Goal: Transaction & Acquisition: Register for event/course

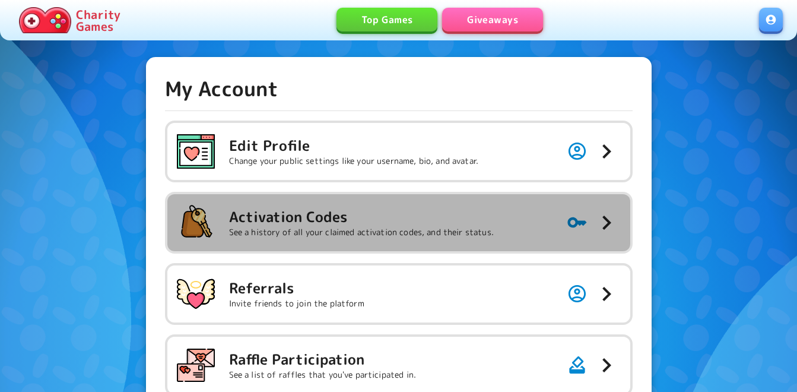
click at [327, 233] on p "See a history of all your claimed activation codes, and their status." at bounding box center [361, 232] width 265 height 12
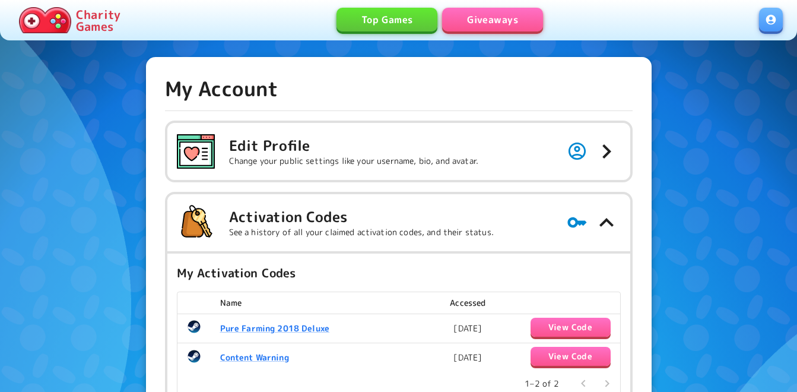
click at [487, 18] on link "Giveaways" at bounding box center [492, 20] width 101 height 24
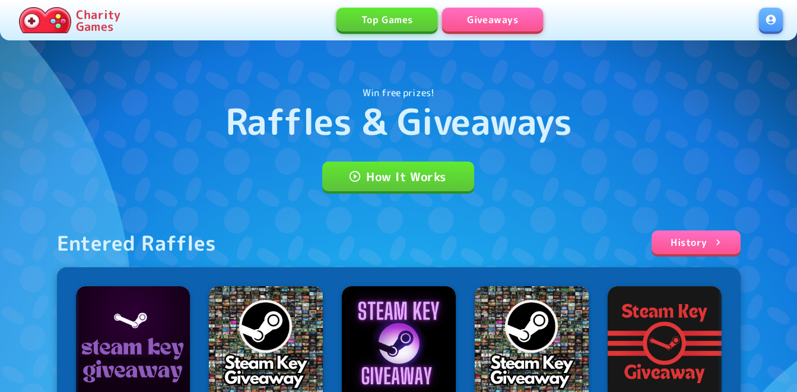
click at [773, 29] on link at bounding box center [771, 20] width 24 height 24
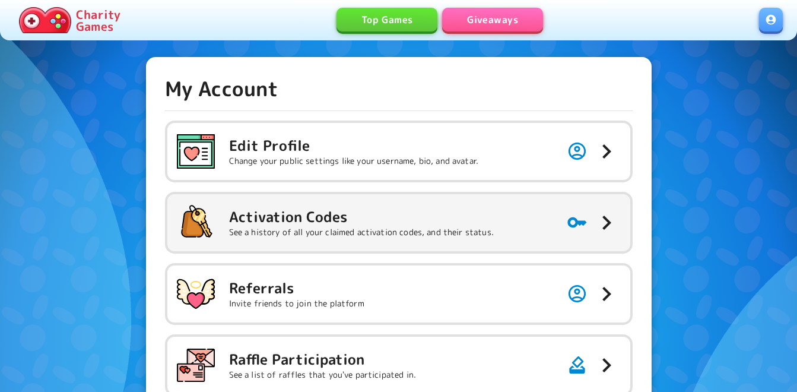
click at [504, 236] on button "Activation Codes See a history of all your claimed activation codes, and their …" at bounding box center [398, 222] width 463 height 57
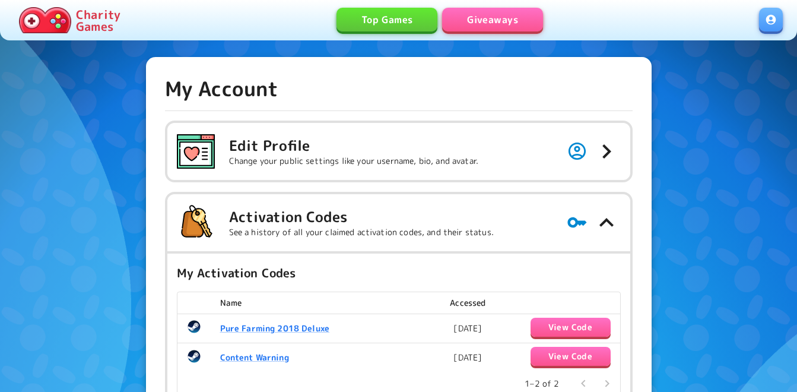
click at [765, 27] on link at bounding box center [771, 20] width 24 height 24
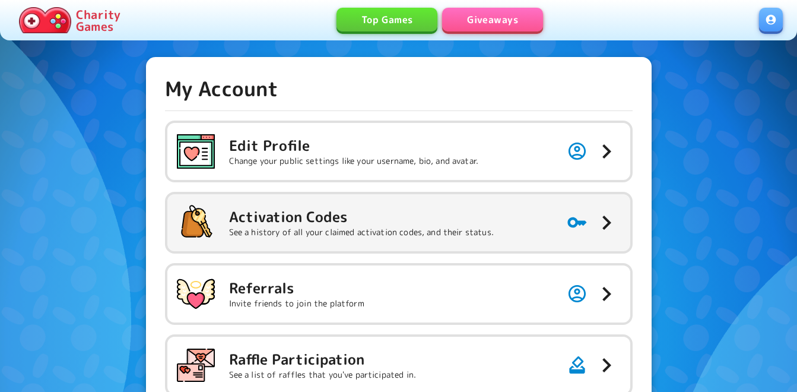
click at [436, 221] on h5 "Activation Codes" at bounding box center [361, 216] width 265 height 19
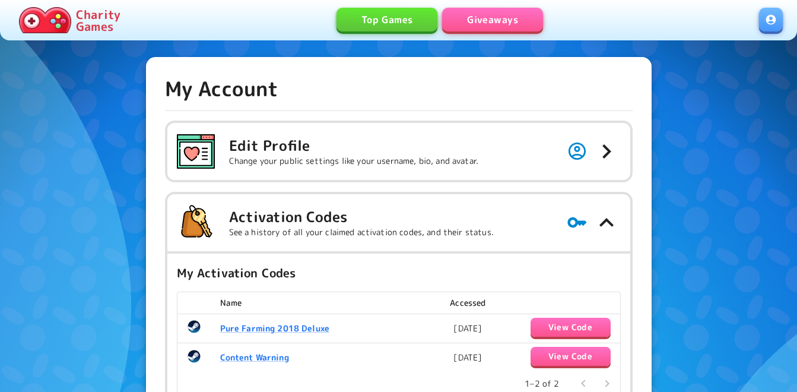
click at [517, 20] on link "Giveaways" at bounding box center [492, 20] width 101 height 24
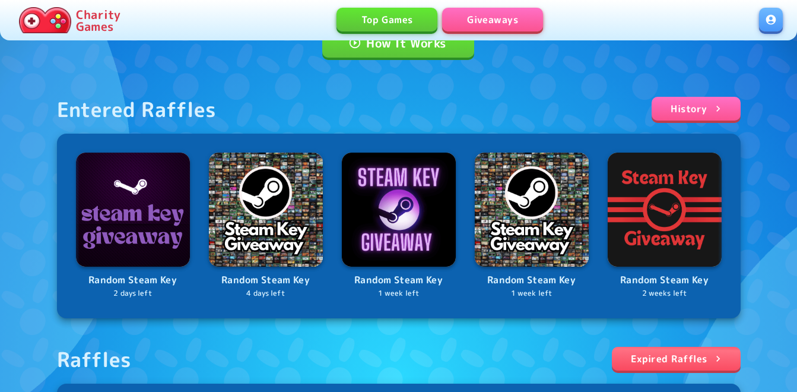
scroll to position [356, 0]
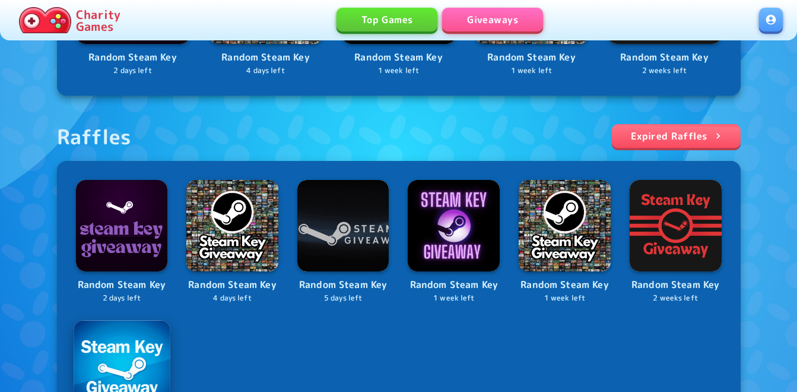
click at [113, 333] on img at bounding box center [122, 368] width 96 height 96
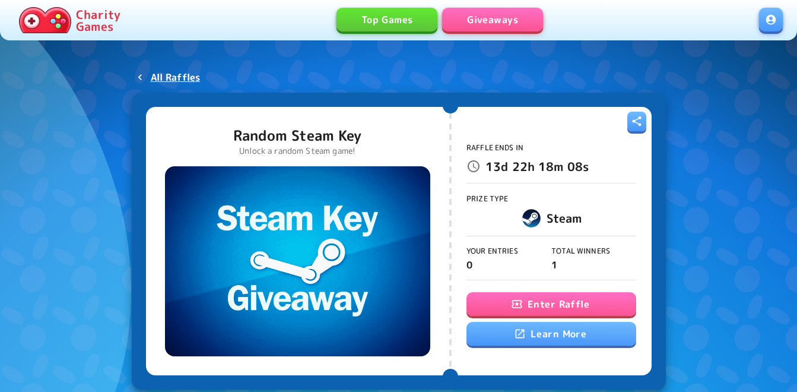
click at [505, 293] on button "Enter Raffle" at bounding box center [551, 304] width 170 height 24
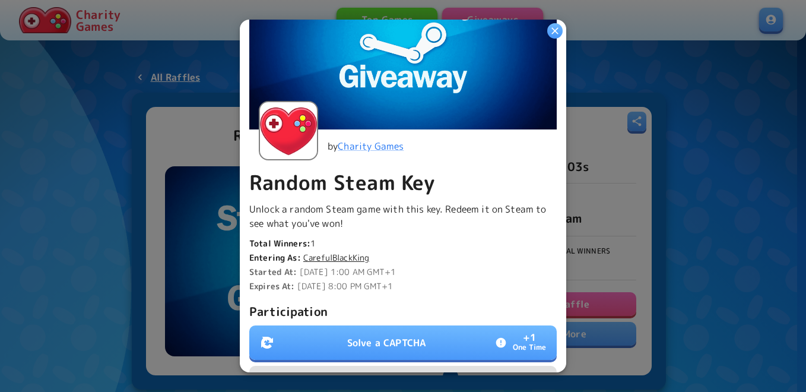
scroll to position [178, 0]
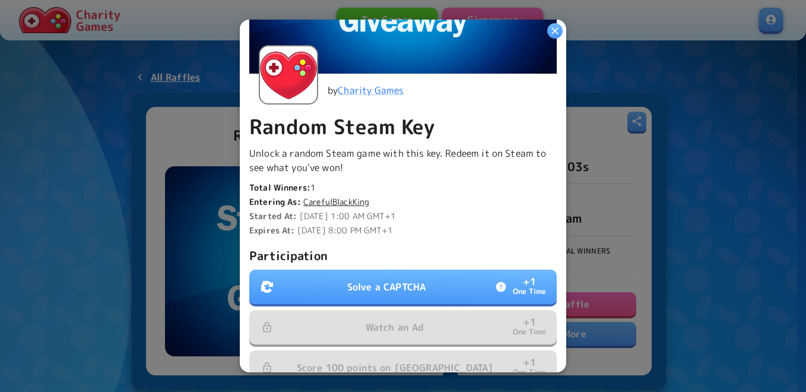
click at [375, 279] on p "Solve a CAPTCHA" at bounding box center [386, 286] width 78 height 14
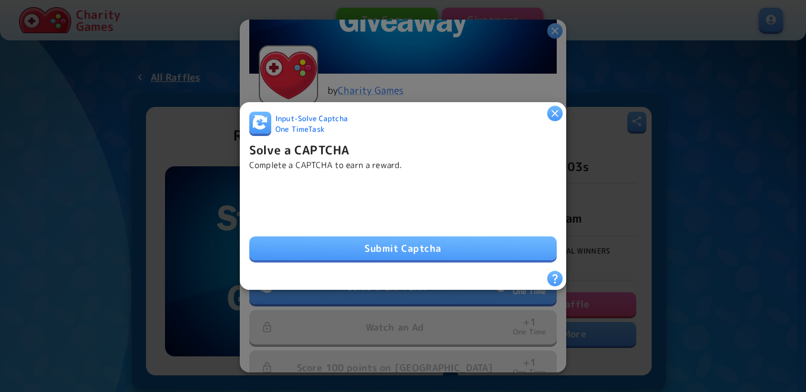
click at [409, 237] on button "Submit Captcha" at bounding box center [402, 248] width 307 height 24
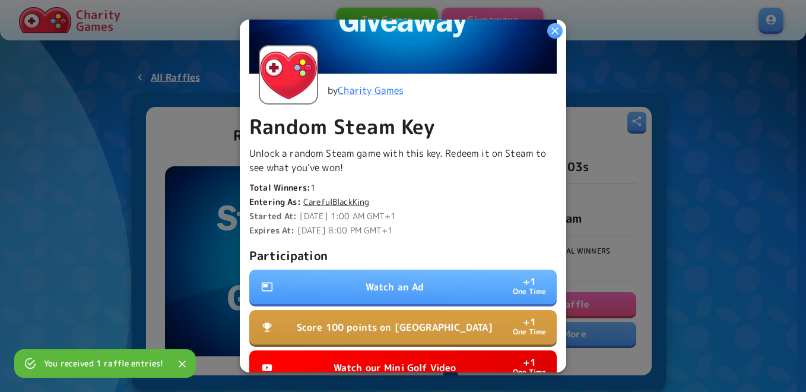
click at [411, 282] on p "Watch an Ad" at bounding box center [395, 286] width 59 height 14
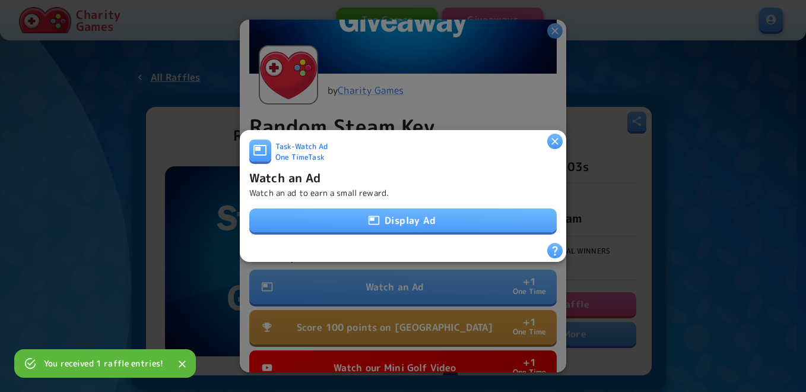
click at [413, 224] on button "Display Ad" at bounding box center [402, 220] width 307 height 24
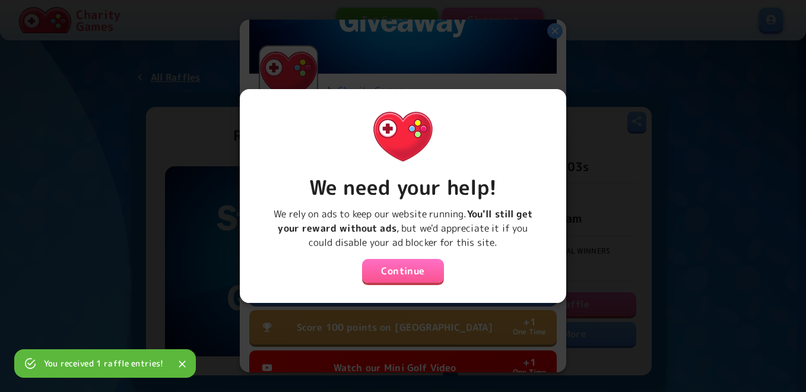
click at [403, 266] on button "Continue" at bounding box center [403, 271] width 82 height 24
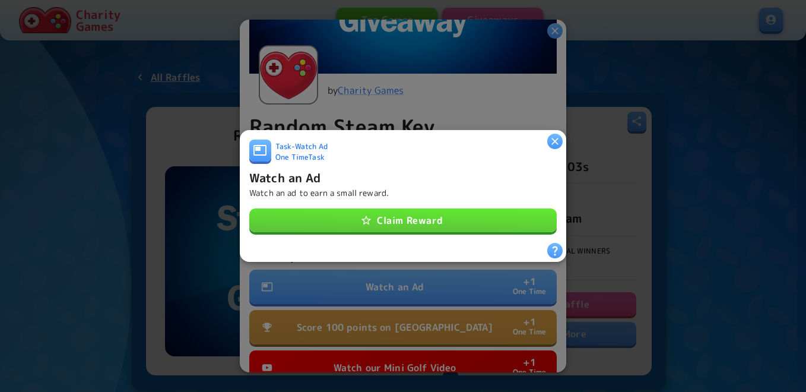
click at [413, 217] on button "Claim Reward" at bounding box center [402, 220] width 307 height 24
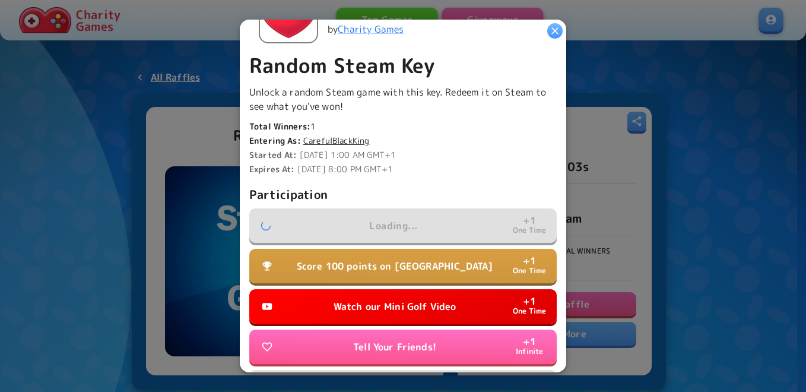
scroll to position [297, 0]
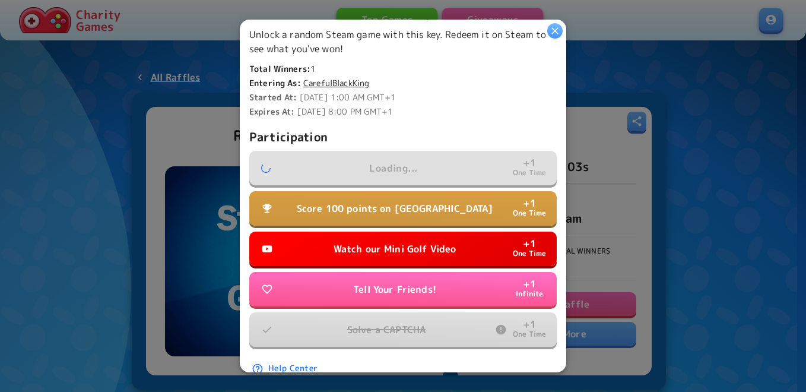
click at [406, 249] on p "Watch our Mini Golf Video" at bounding box center [394, 249] width 123 height 14
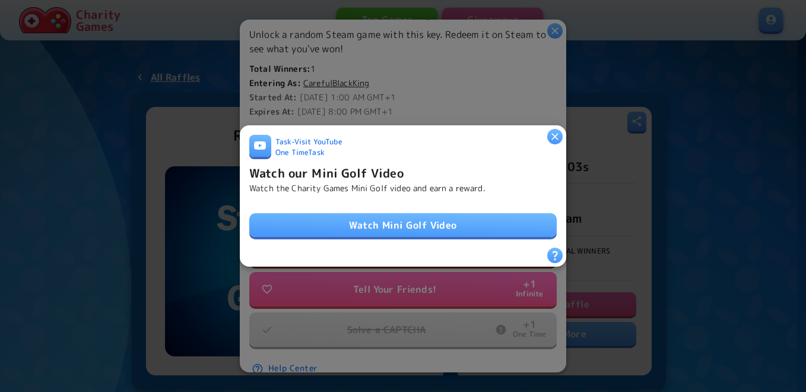
click at [408, 223] on link "Watch Mini Golf Video" at bounding box center [402, 225] width 307 height 24
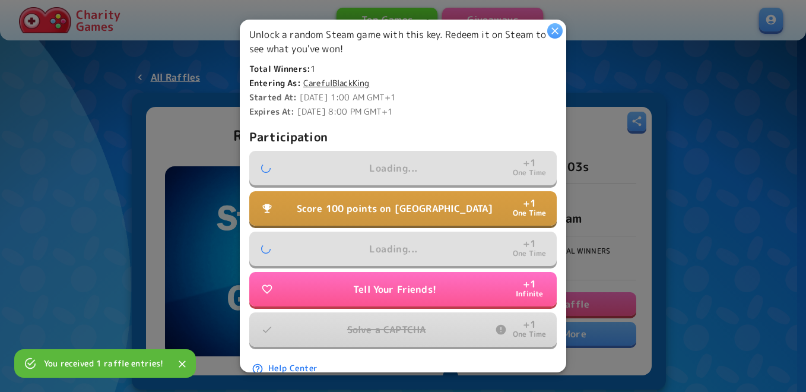
click at [393, 207] on p "Score 100 points on Tall Tower" at bounding box center [395, 208] width 196 height 14
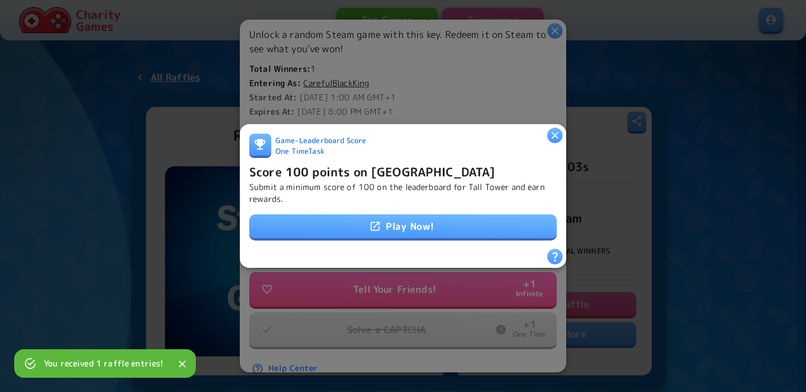
click at [392, 208] on div "Game - Leaderboard Score One Time Task Score 100 points on Tall Tower Submit a …" at bounding box center [402, 191] width 307 height 115
click at [397, 220] on link "Play Now!" at bounding box center [402, 226] width 307 height 24
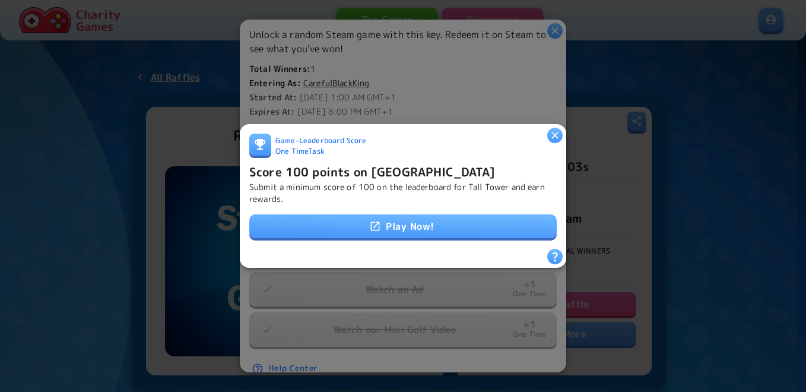
click at [356, 208] on div "Game - Leaderboard Score One Time Task Score 100 points on Tall Tower Submit a …" at bounding box center [402, 191] width 307 height 115
click at [359, 188] on p "Submit a minimum score of 100 on the leaderboard for Tall Tower and earn reward…" at bounding box center [402, 193] width 307 height 24
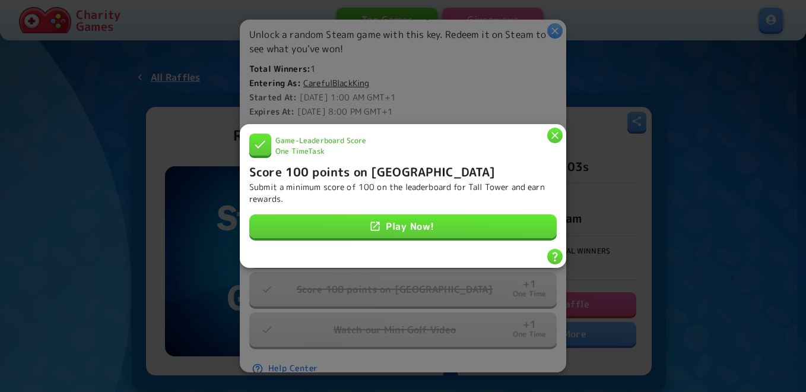
click at [557, 134] on icon "button" at bounding box center [555, 135] width 12 height 12
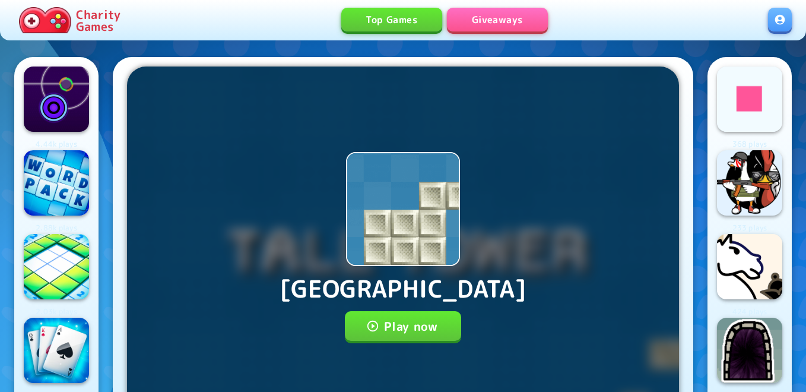
click at [382, 316] on button "Play now" at bounding box center [403, 326] width 117 height 30
